Goal: Task Accomplishment & Management: Manage account settings

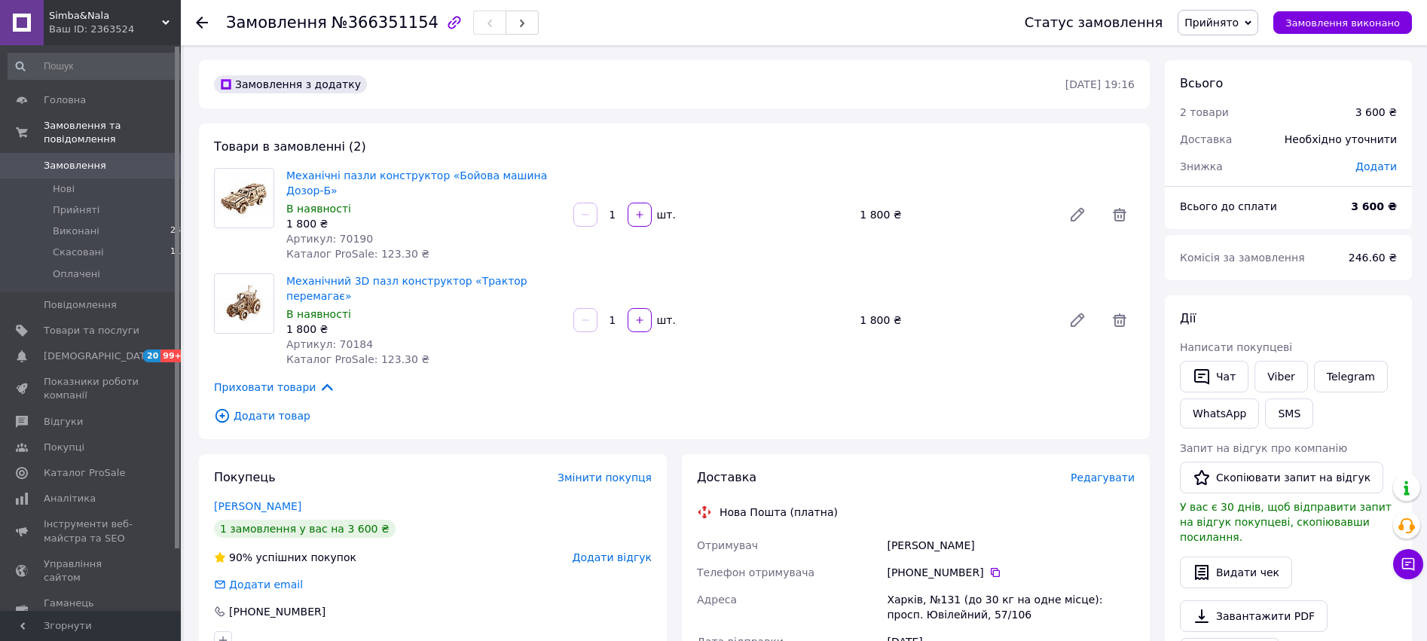
click at [166, 23] on use at bounding box center [166, 22] width 8 height 5
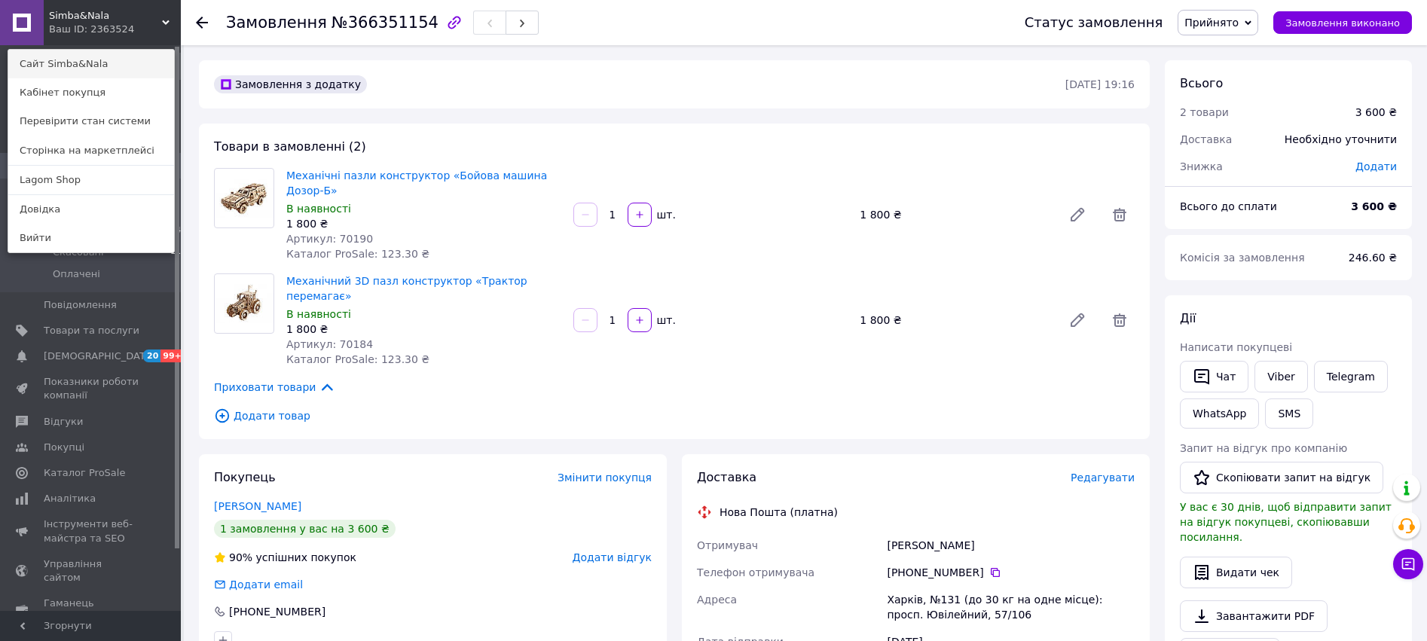
click at [95, 77] on link "Сайт Simba&Nala" at bounding box center [91, 64] width 166 height 29
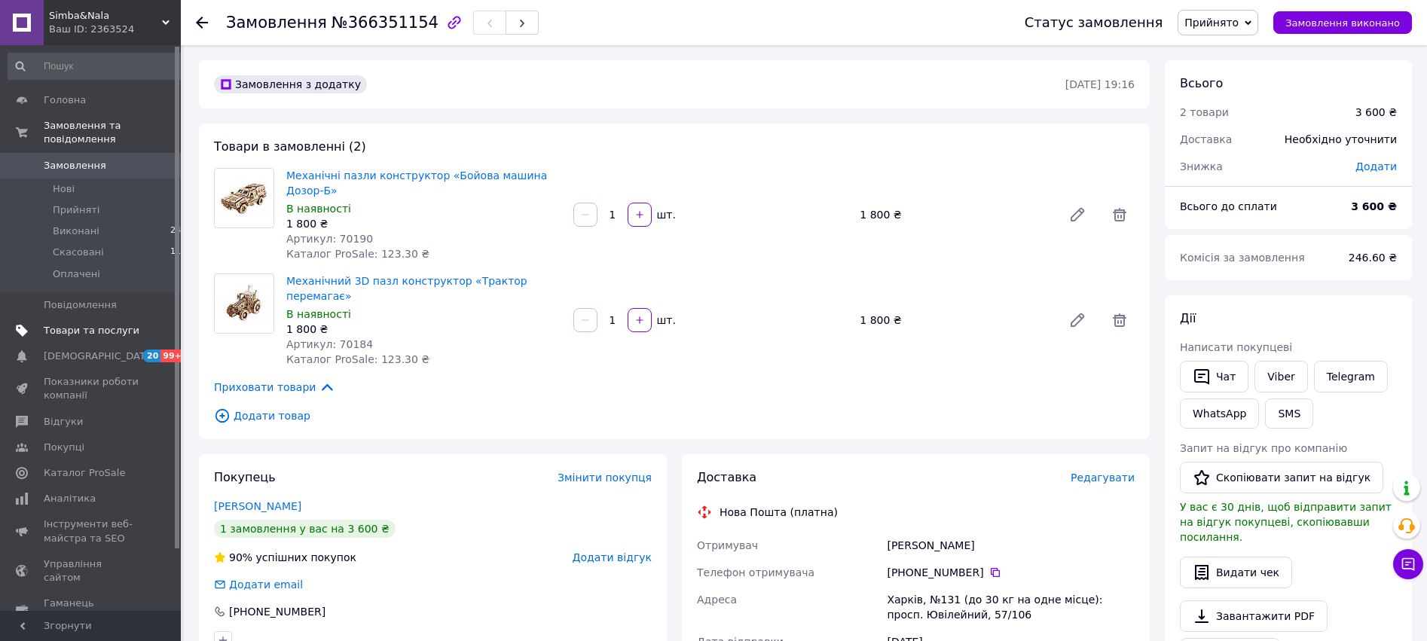
click at [84, 324] on span "Товари та послуги" at bounding box center [92, 331] width 96 height 14
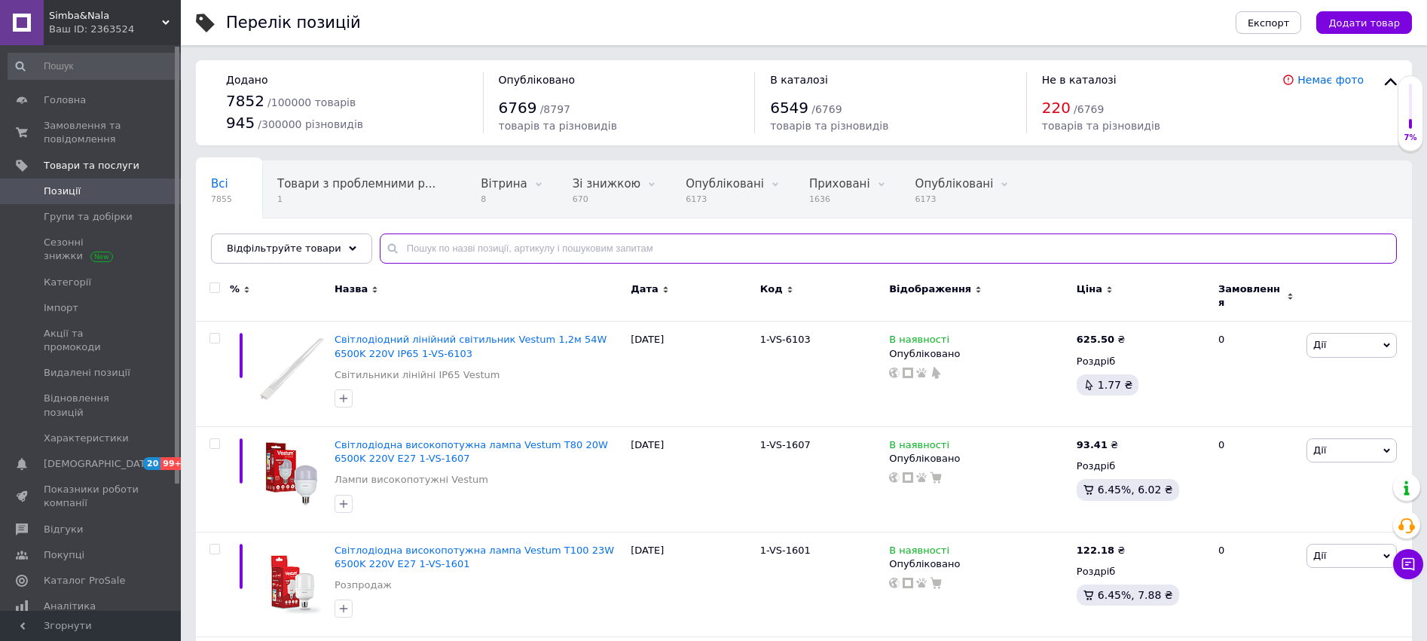
click at [417, 240] on input "text" at bounding box center [888, 249] width 1017 height 30
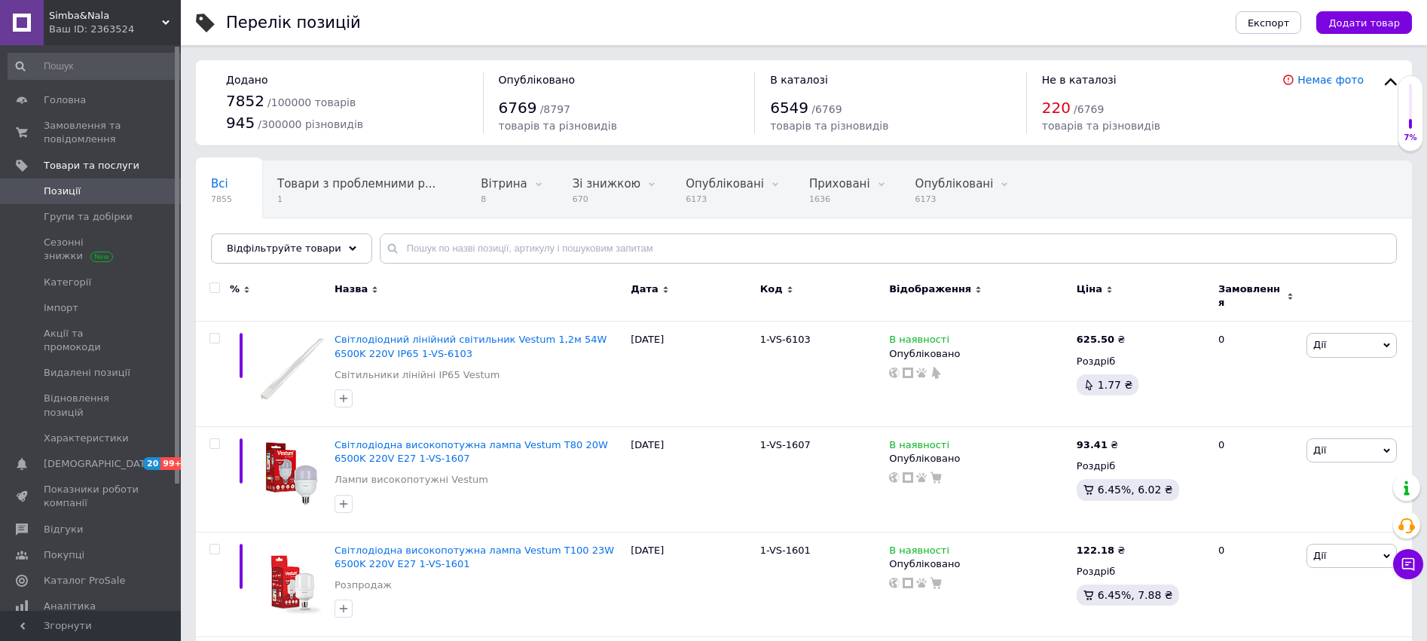
click at [170, 20] on div "Simba&Nala Ваш ID: 2363524" at bounding box center [112, 22] width 137 height 45
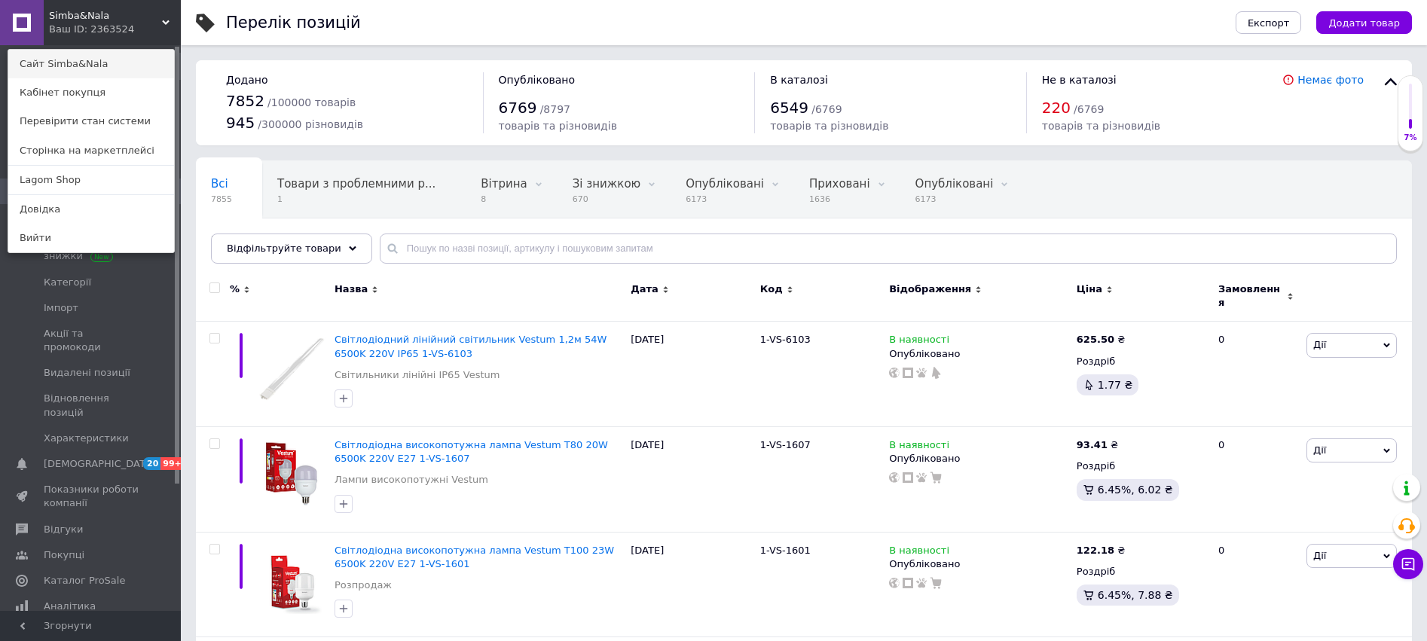
click at [108, 66] on link "Сайт Simba&Nala" at bounding box center [91, 64] width 166 height 29
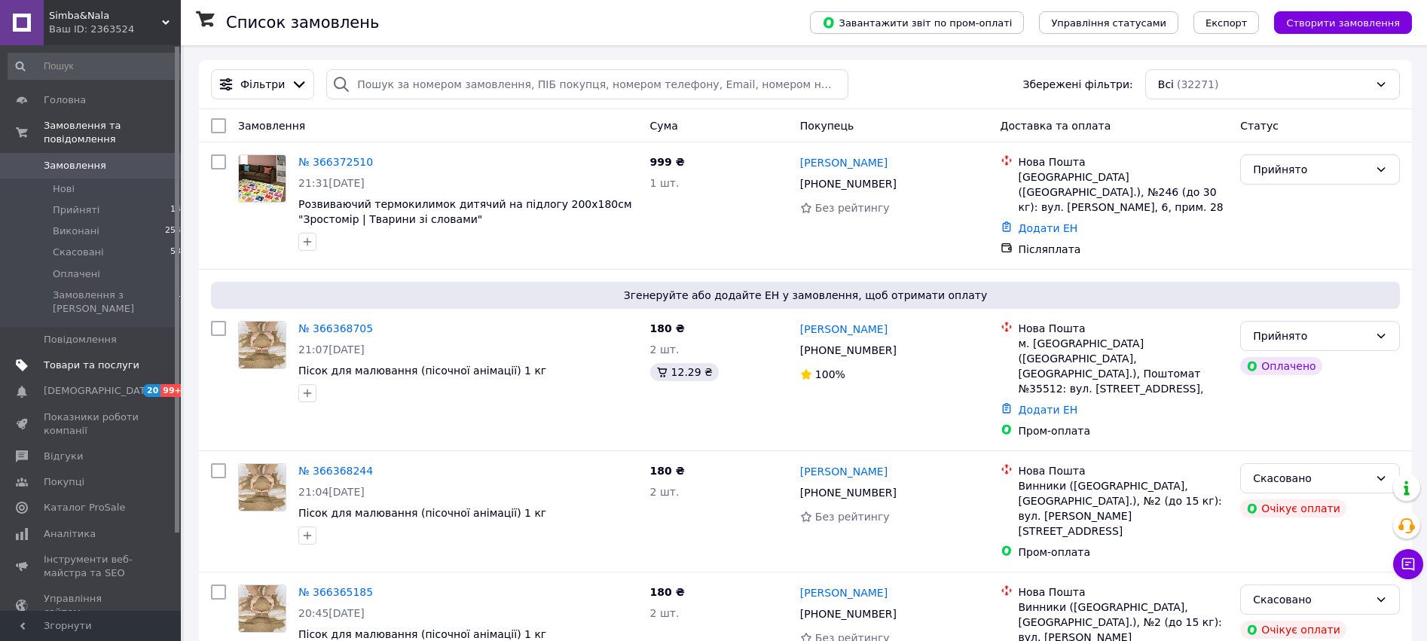
click at [94, 353] on link "Товари та послуги" at bounding box center [100, 366] width 200 height 26
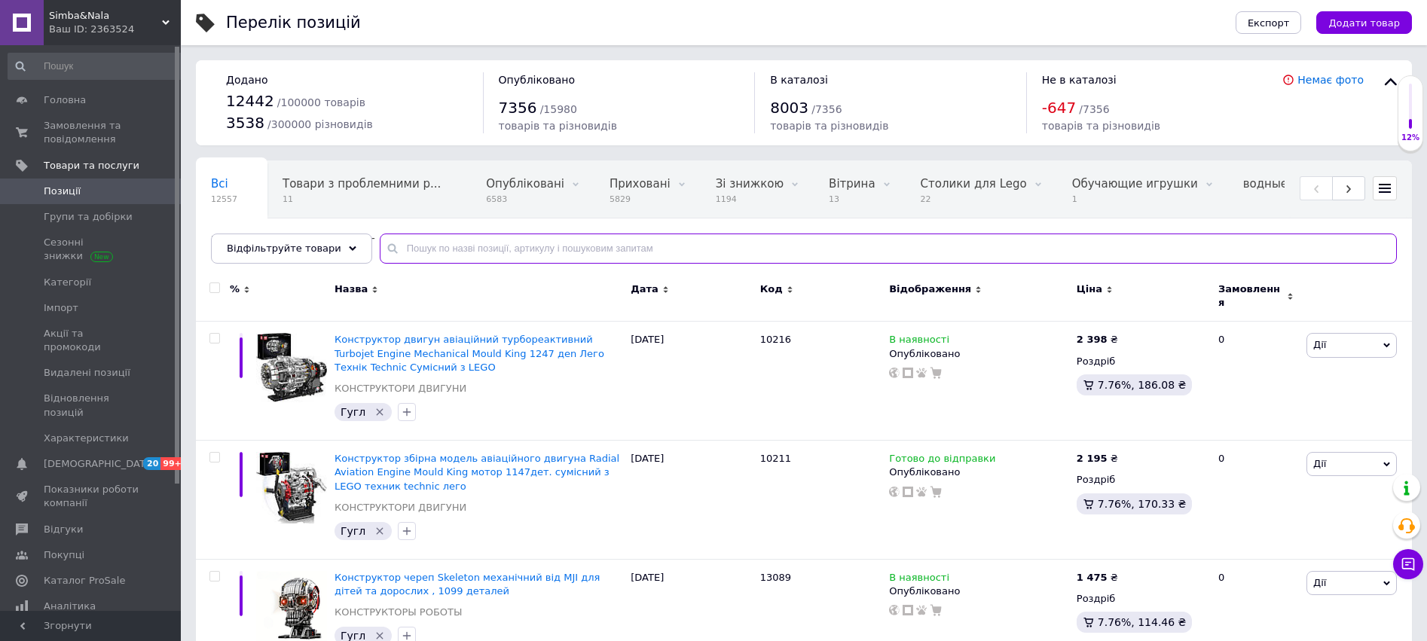
click at [423, 244] on input "text" at bounding box center [888, 249] width 1017 height 30
paste input "УТ000004779"
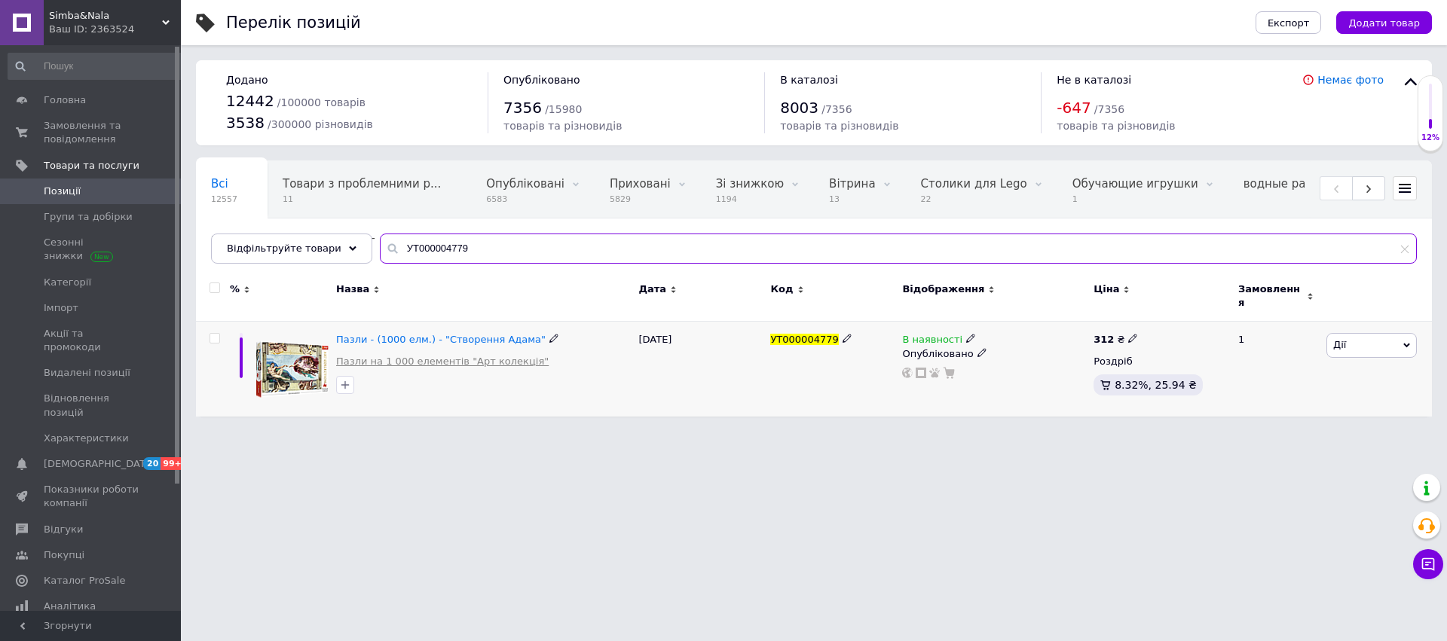
type input "УТ000004779"
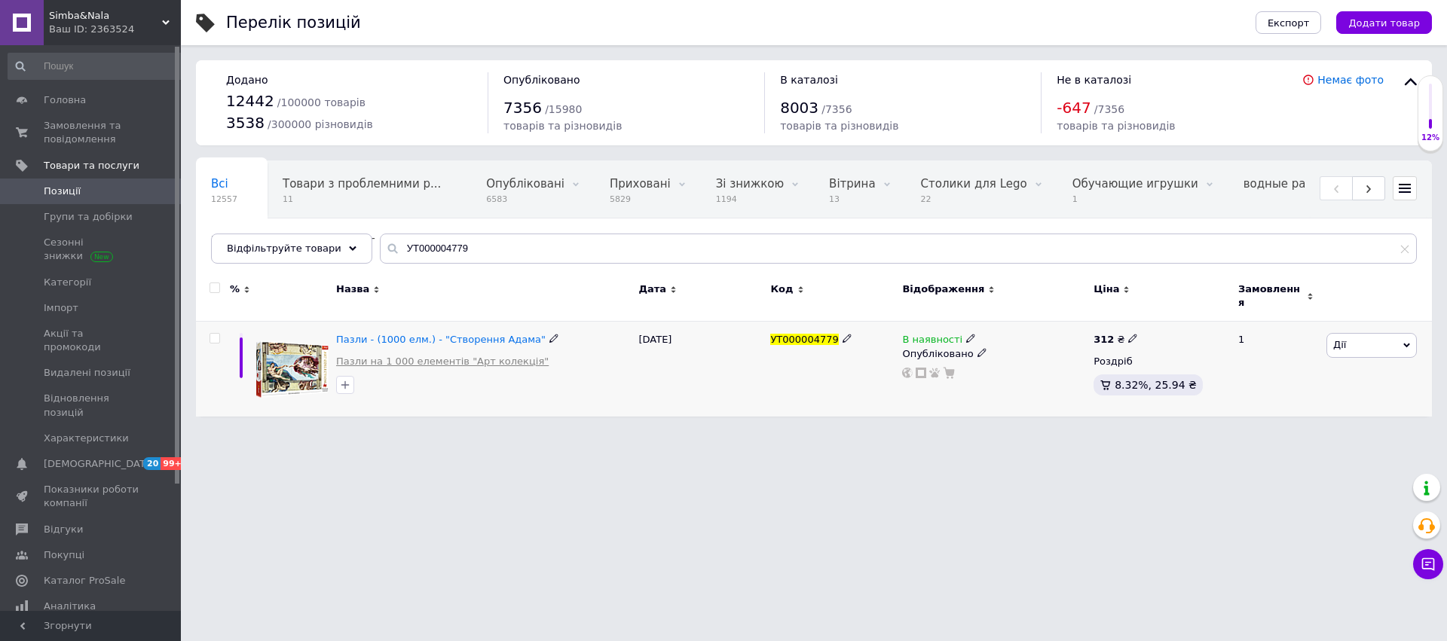
click at [423, 355] on link "Пазли на 1 000 елементів "Арт колекція"" at bounding box center [442, 362] width 212 height 14
